Goal: Task Accomplishment & Management: Manage account settings

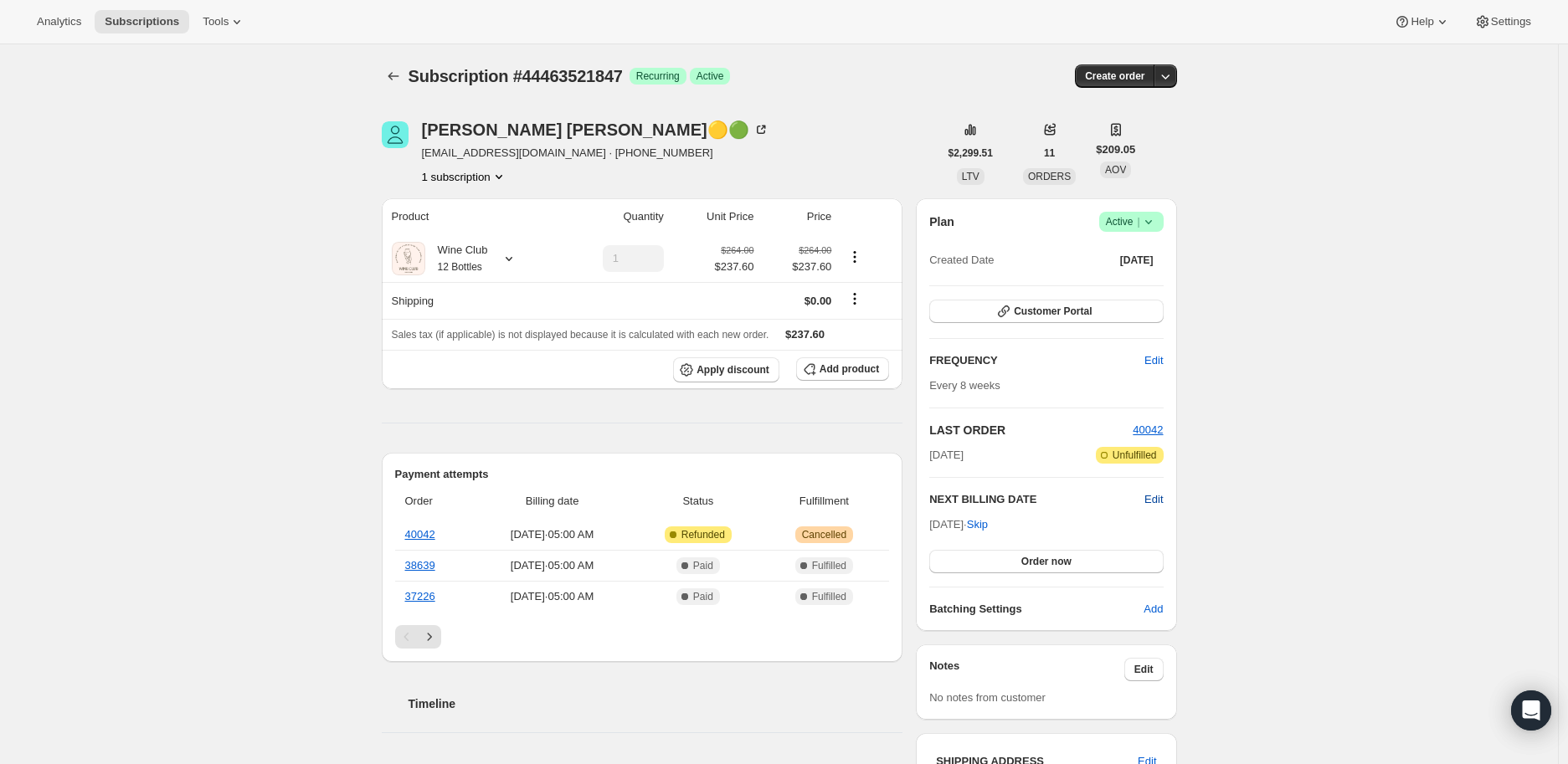
click at [1155, 496] on span "Edit" at bounding box center [1153, 500] width 18 height 17
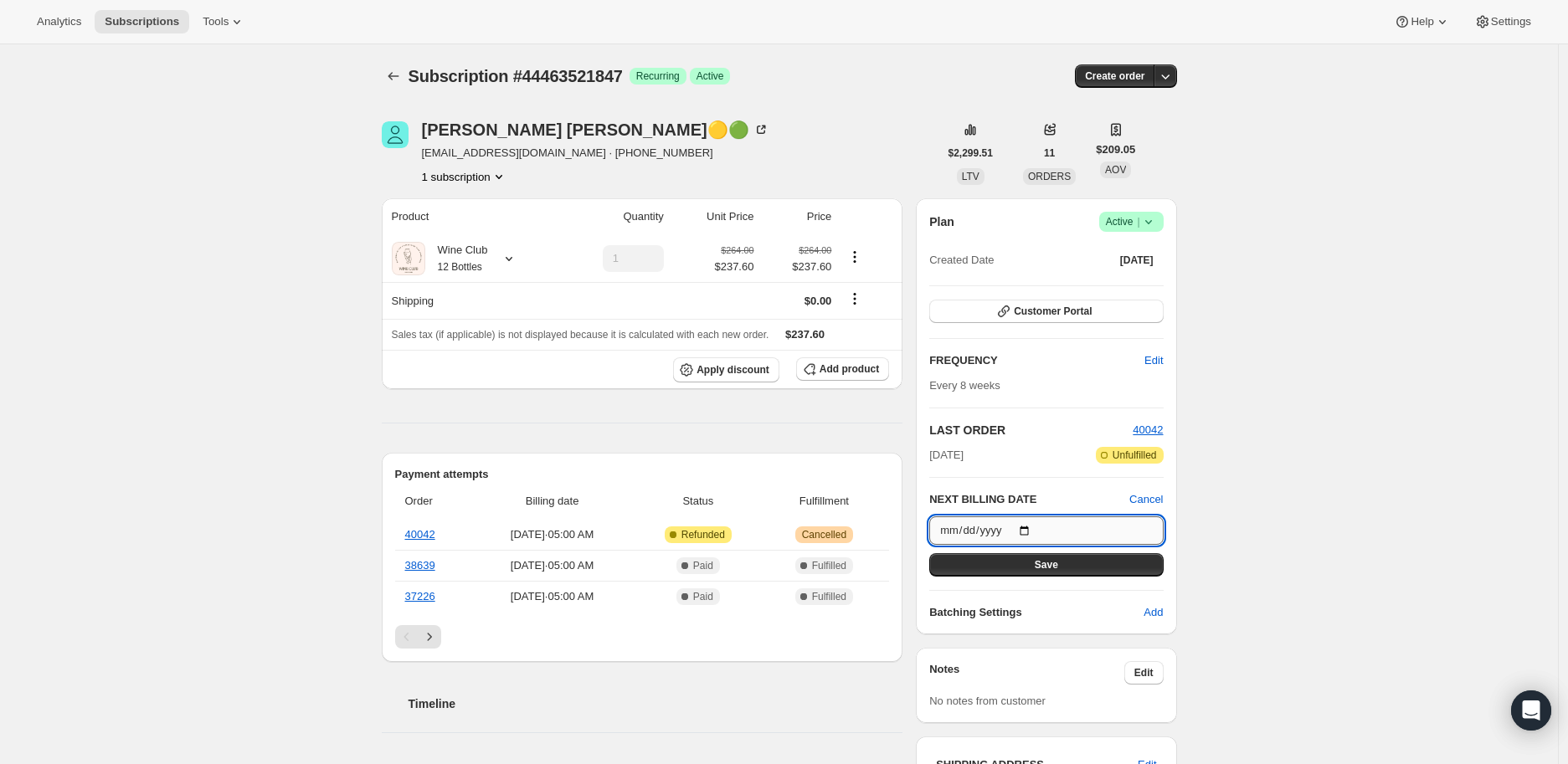
click at [1031, 527] on input "2025-10-31" at bounding box center [1045, 530] width 233 height 29
type input "2025-11-28"
click at [1047, 561] on span "Save" at bounding box center [1046, 564] width 24 height 13
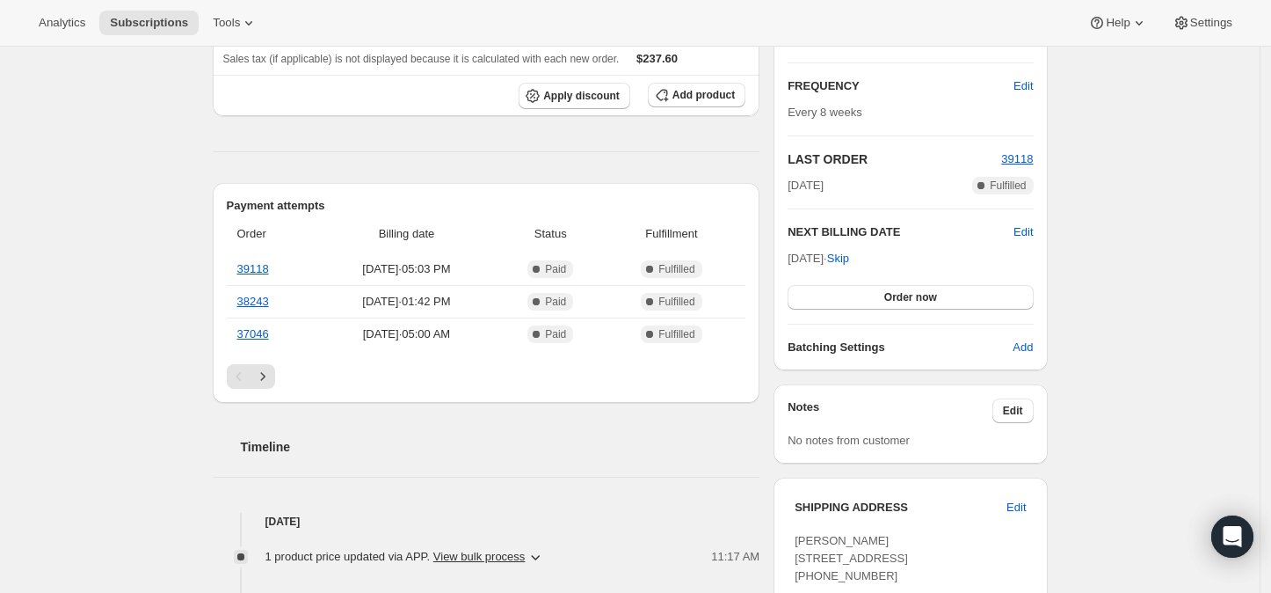
scroll to position [390, 0]
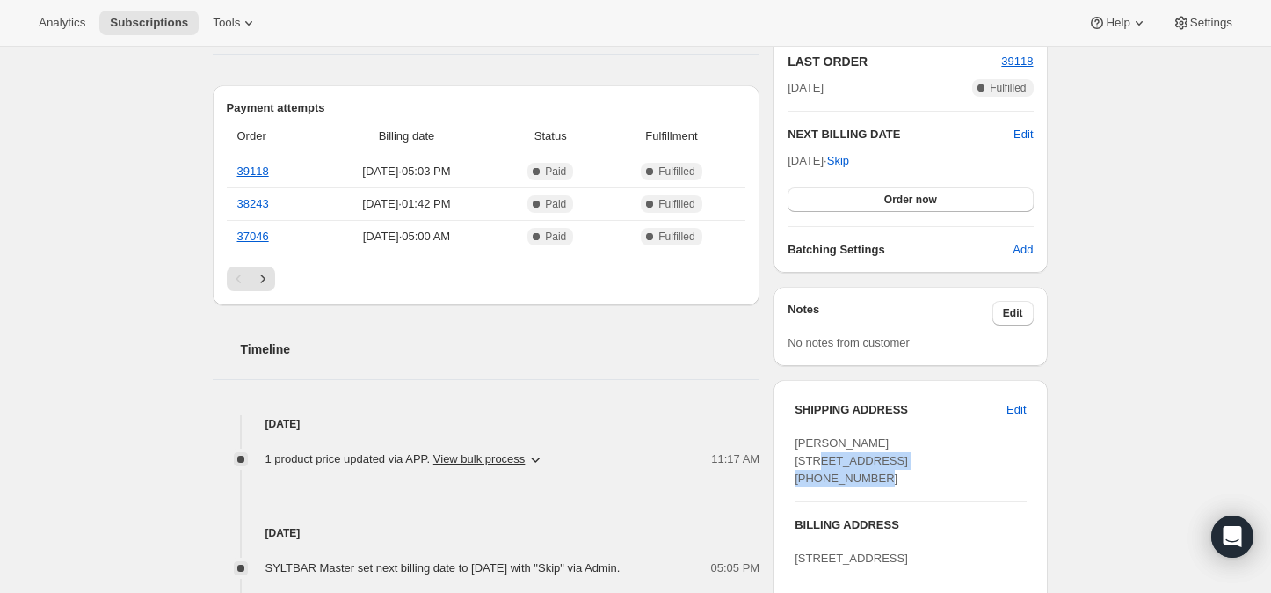
drag, startPoint x: 828, startPoint y: 460, endPoint x: 867, endPoint y: 471, distance: 40.3
click at [867, 471] on span "[PERSON_NAME] [STREET_ADDRESS] [PHONE_NUMBER]" at bounding box center [851, 460] width 113 height 48
click at [784, 457] on div "SHIPPING ADDRESS Edit [PERSON_NAME][GEOGRAPHIC_DATA][STREET_ADDRESS] [PHONE_NUM…" at bounding box center [910, 533] width 273 height 307
drag, startPoint x: 795, startPoint y: 460, endPoint x: 961, endPoint y: 477, distance: 167.1
click at [961, 477] on div "SHIPPING ADDRESS Edit [PERSON_NAME][GEOGRAPHIC_DATA][STREET_ADDRESS] [PHONE_NUM…" at bounding box center [910, 533] width 273 height 307
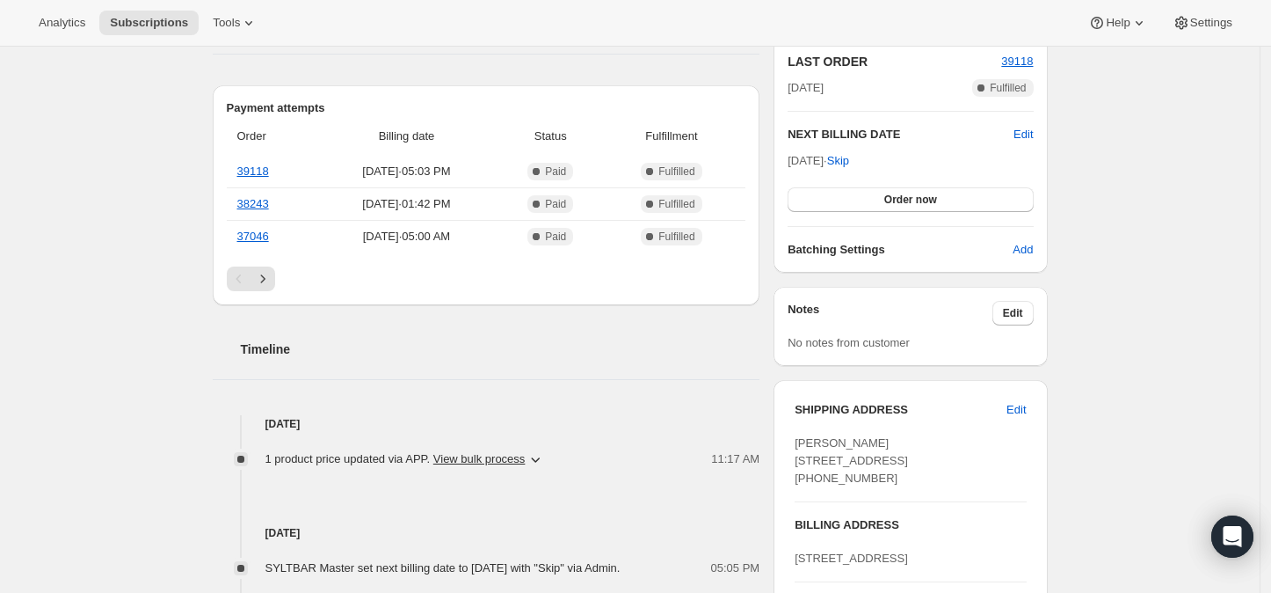
copy span "[STREET_ADDRESS]"
click at [1167, 375] on div "Subscription #44467421239. This page is ready Subscription #44467421239 Success…" at bounding box center [630, 539] width 1260 height 1766
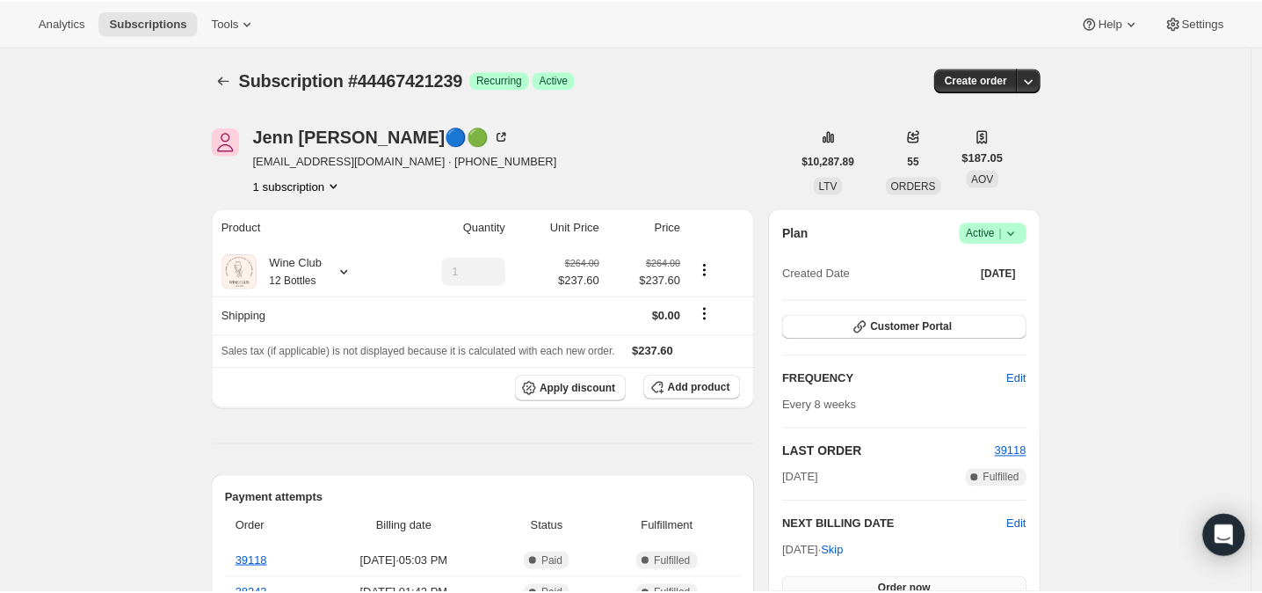
scroll to position [195, 0]
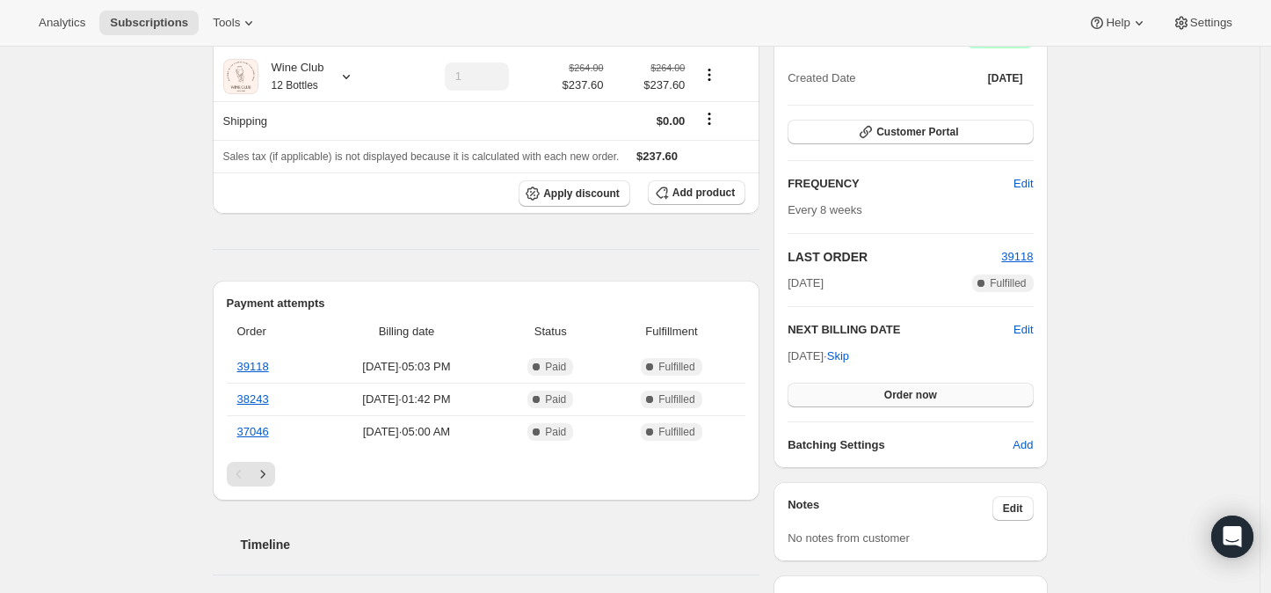
click at [914, 392] on span "Order now" at bounding box center [910, 395] width 53 height 14
click at [914, 394] on span "Click to confirm" at bounding box center [910, 395] width 80 height 14
